Goal: Task Accomplishment & Management: Manage account settings

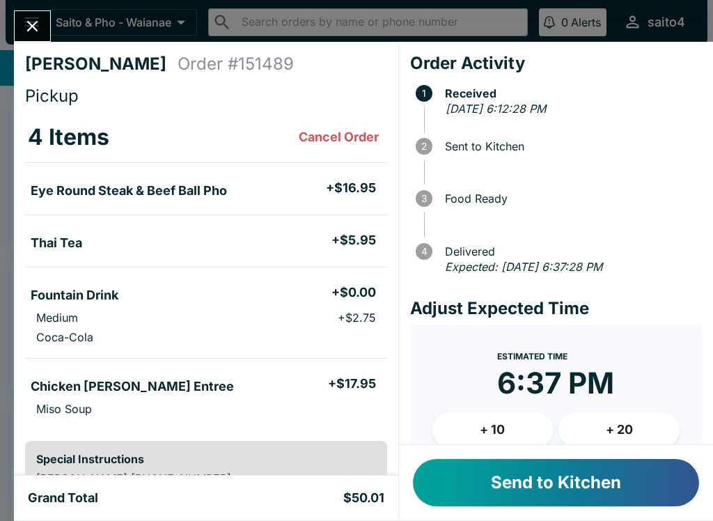
click at [573, 486] on button "Send to Kitchen" at bounding box center [556, 482] width 286 height 47
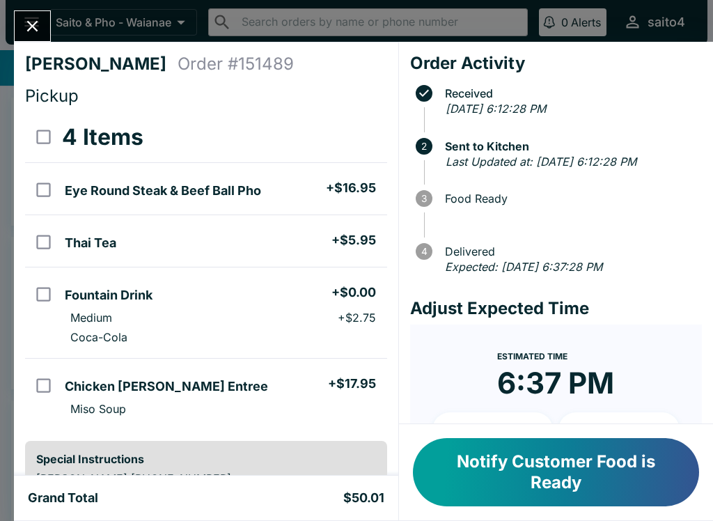
click at [40, 13] on button "Close" at bounding box center [33, 26] width 36 height 30
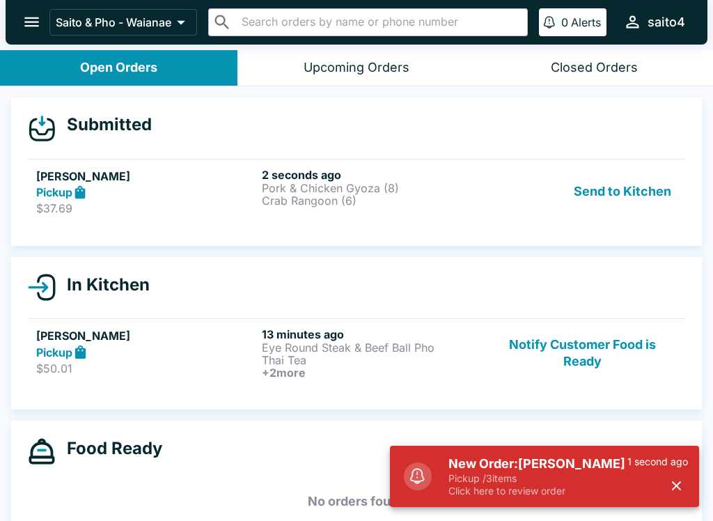
click at [204, 199] on div "Pickup" at bounding box center [146, 193] width 220 height 16
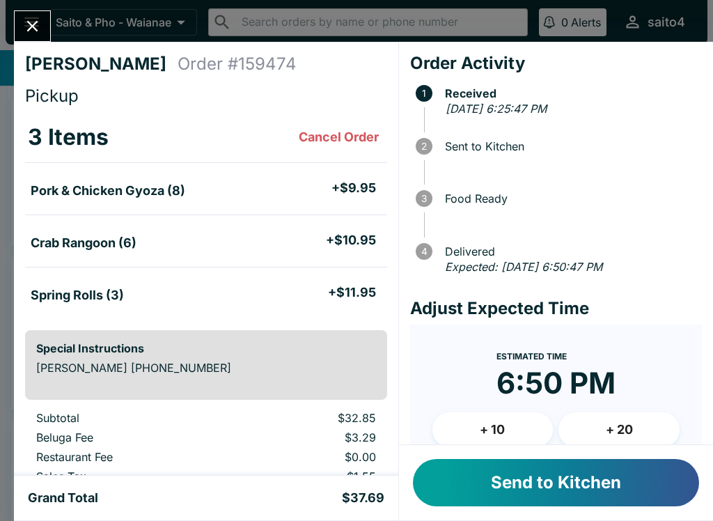
scroll to position [10, 0]
click at [582, 492] on button "Send to Kitchen" at bounding box center [556, 482] width 286 height 47
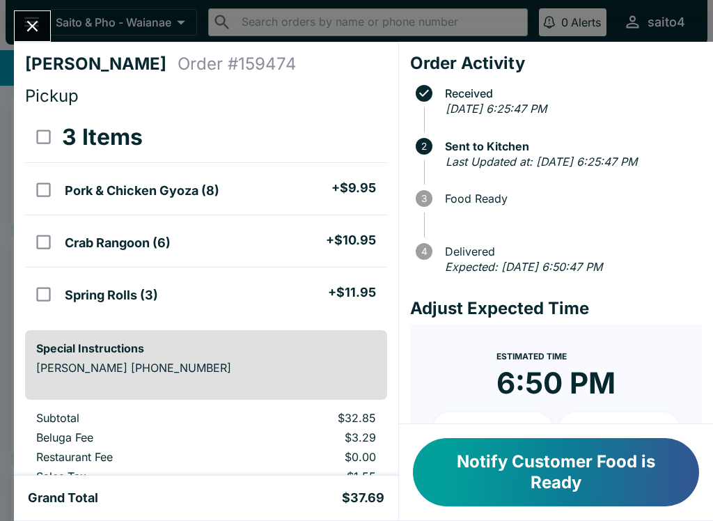
scroll to position [0, 0]
click at [45, 17] on button "Close" at bounding box center [33, 26] width 36 height 30
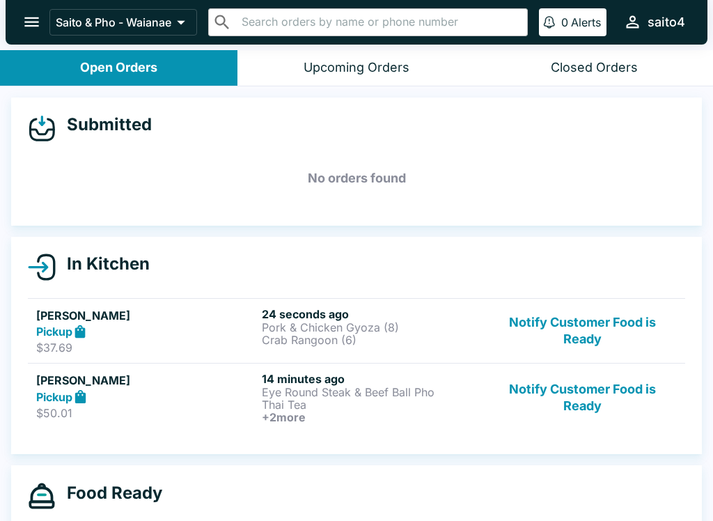
click at [609, 328] on button "Notify Customer Food is Ready" at bounding box center [582, 331] width 189 height 48
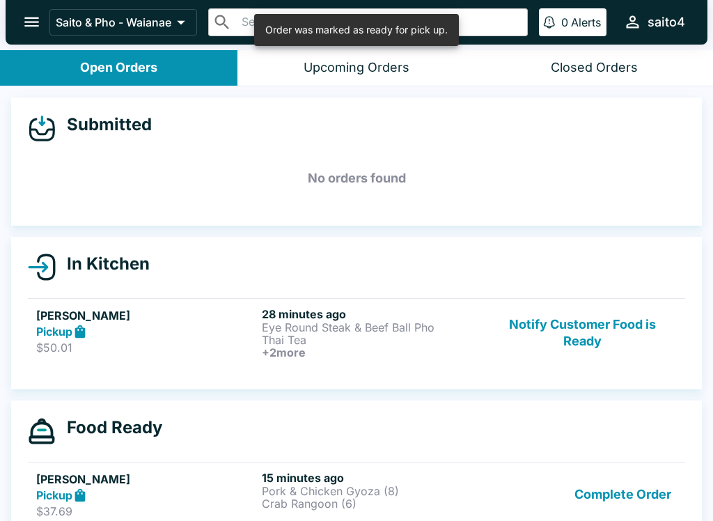
click at [619, 341] on button "Notify Customer Food is Ready" at bounding box center [582, 333] width 189 height 52
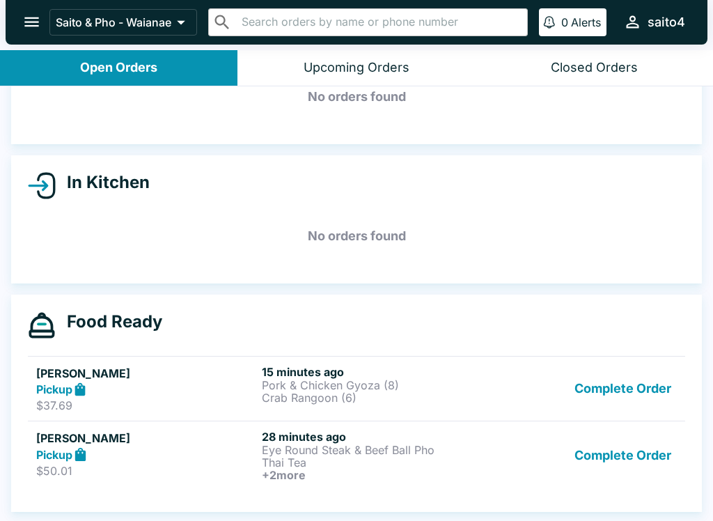
scroll to position [81, 0]
click at [655, 387] on button "Complete Order" at bounding box center [623, 389] width 108 height 48
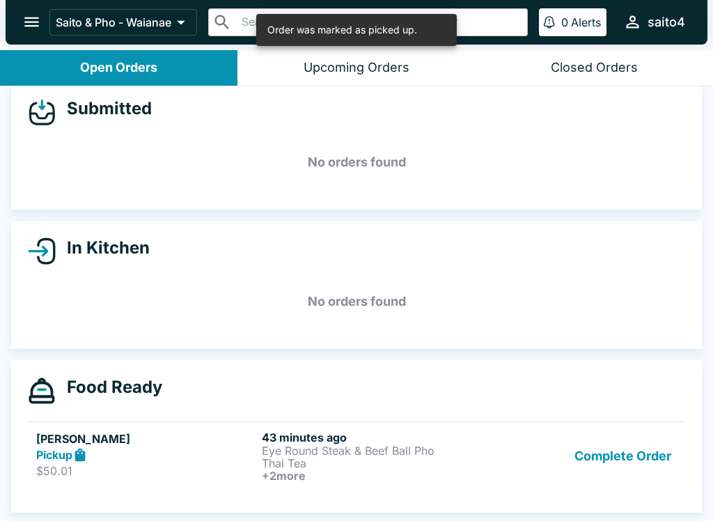
click at [650, 430] on button "Complete Order" at bounding box center [623, 456] width 108 height 52
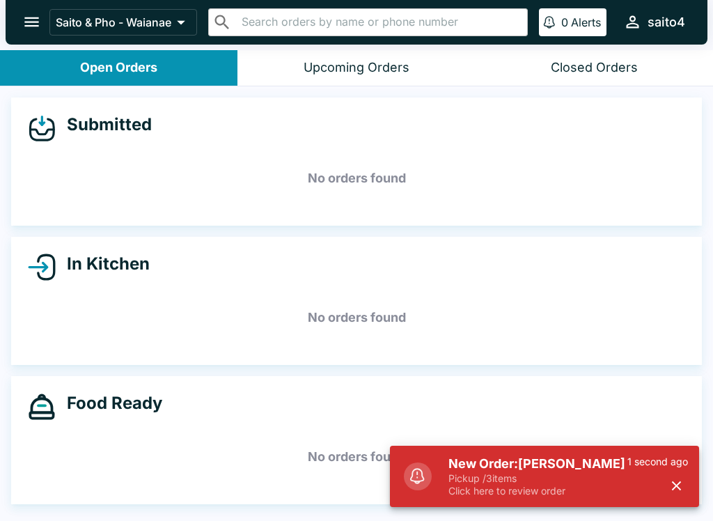
scroll to position [13, 0]
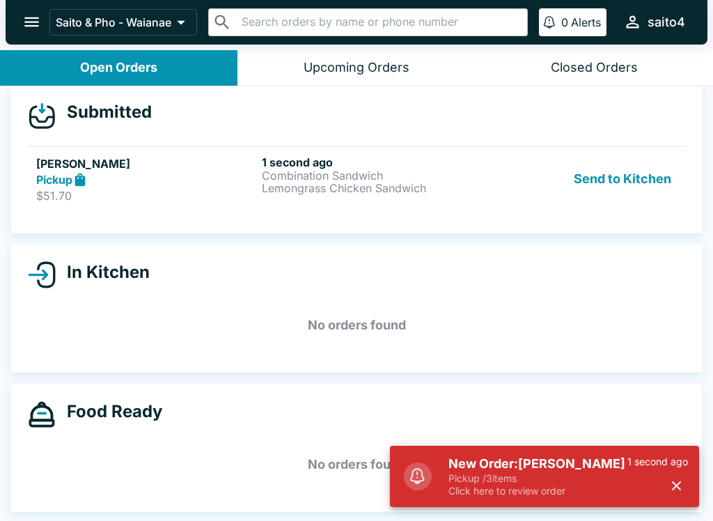
click at [208, 178] on div "Pickup" at bounding box center [146, 180] width 220 height 16
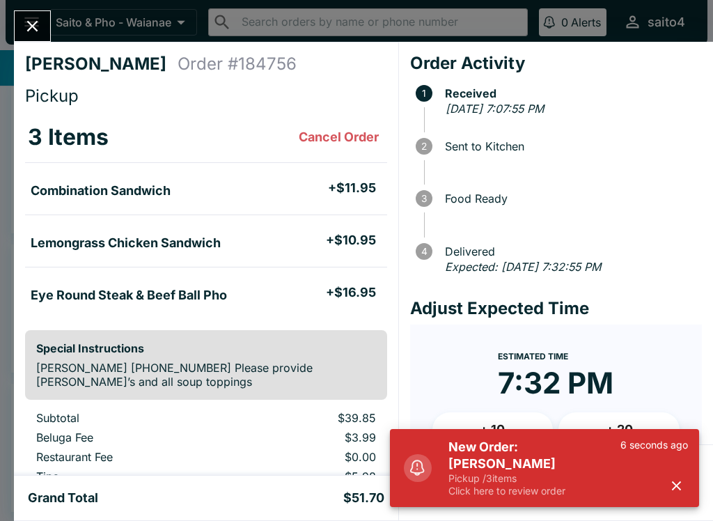
click at [348, 125] on button "Cancel Order" at bounding box center [338, 137] width 91 height 28
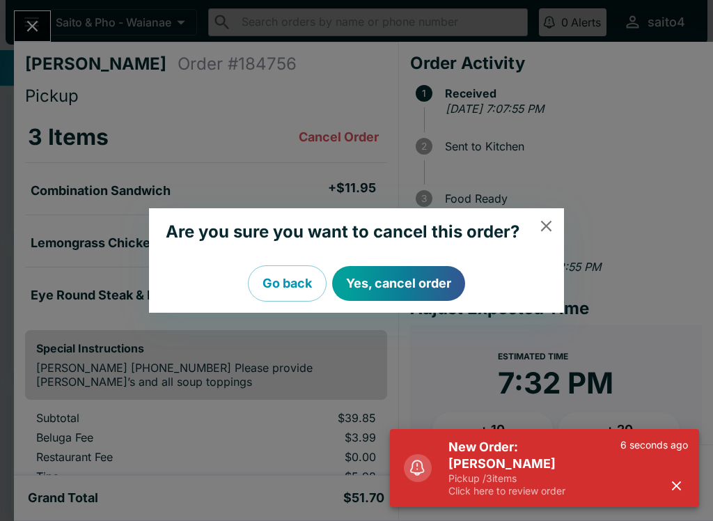
click at [407, 288] on button "Yes, cancel order" at bounding box center [398, 283] width 133 height 35
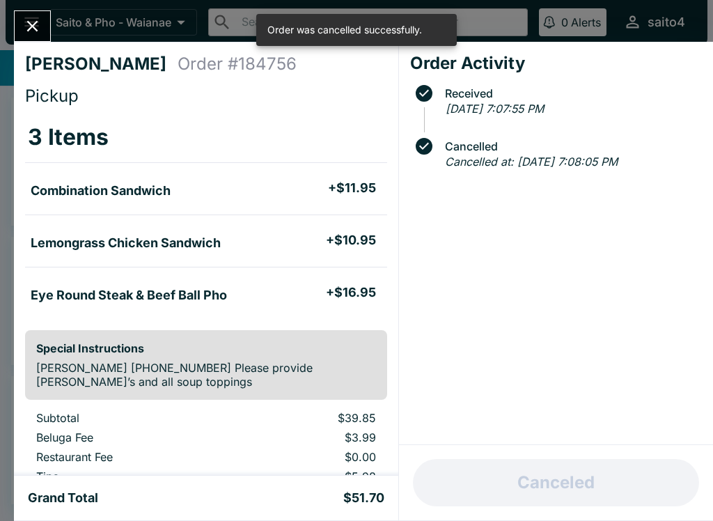
click at [39, 26] on icon "Close" at bounding box center [32, 26] width 19 height 19
